Goal: Task Accomplishment & Management: Use online tool/utility

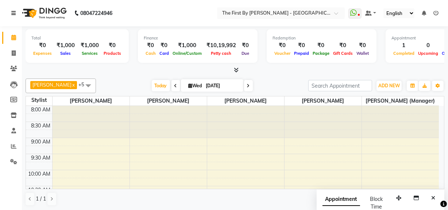
scroll to position [332, 0]
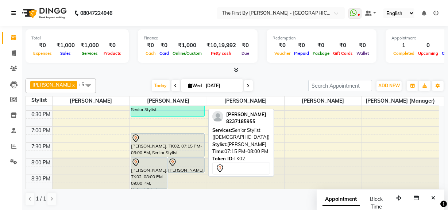
click at [147, 156] on div at bounding box center [168, 156] width 74 height 3
select select "7"
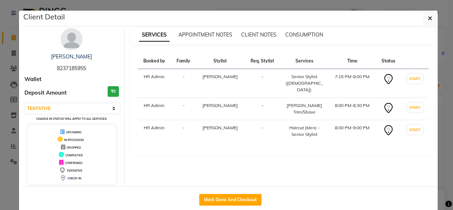
click at [195, 198] on div "Mark Done And Checkout" at bounding box center [230, 199] width 415 height 27
click at [206, 197] on button "Mark Done And Checkout" at bounding box center [230, 200] width 62 height 12
select select "service"
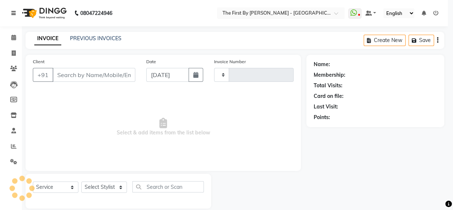
type input "0530"
select select "6407"
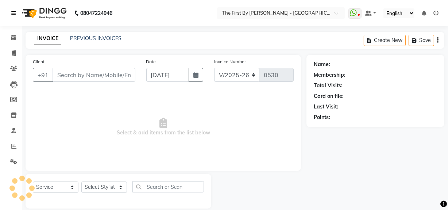
scroll to position [9, 0]
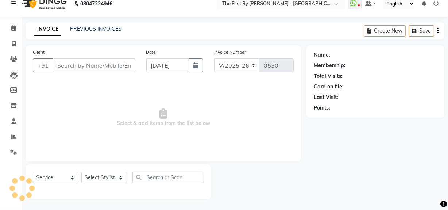
type input "82******55"
select select "68243"
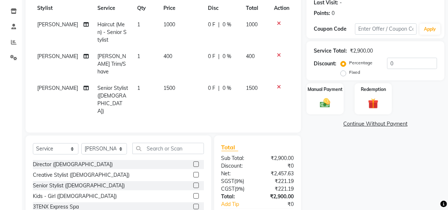
scroll to position [130, 0]
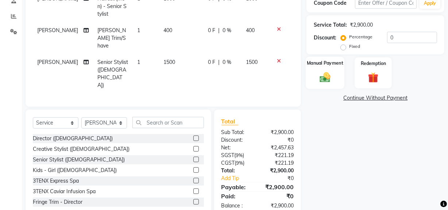
click at [341, 72] on div "Manual Payment" at bounding box center [325, 73] width 39 height 32
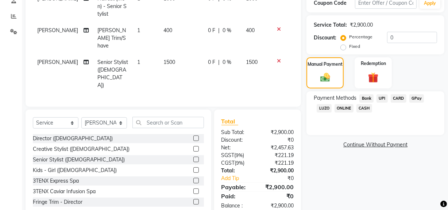
click at [382, 98] on span "UPI" at bounding box center [381, 98] width 11 height 8
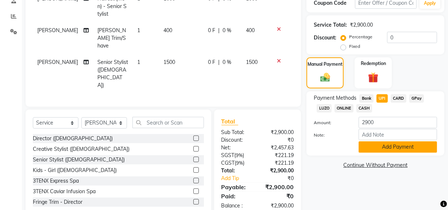
click at [387, 146] on button "Add Payment" at bounding box center [397, 146] width 78 height 11
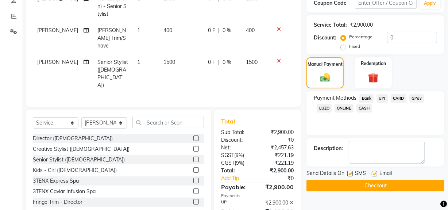
scroll to position [145, 0]
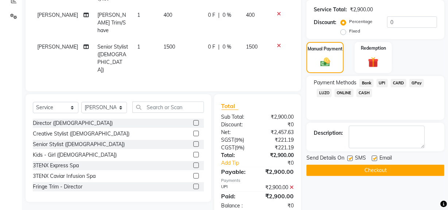
click at [368, 166] on button "Checkout" at bounding box center [375, 169] width 138 height 11
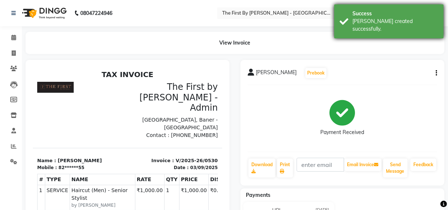
click at [431, 22] on div "[PERSON_NAME] created successfully." at bounding box center [395, 25] width 86 height 15
